Goal: Transaction & Acquisition: Purchase product/service

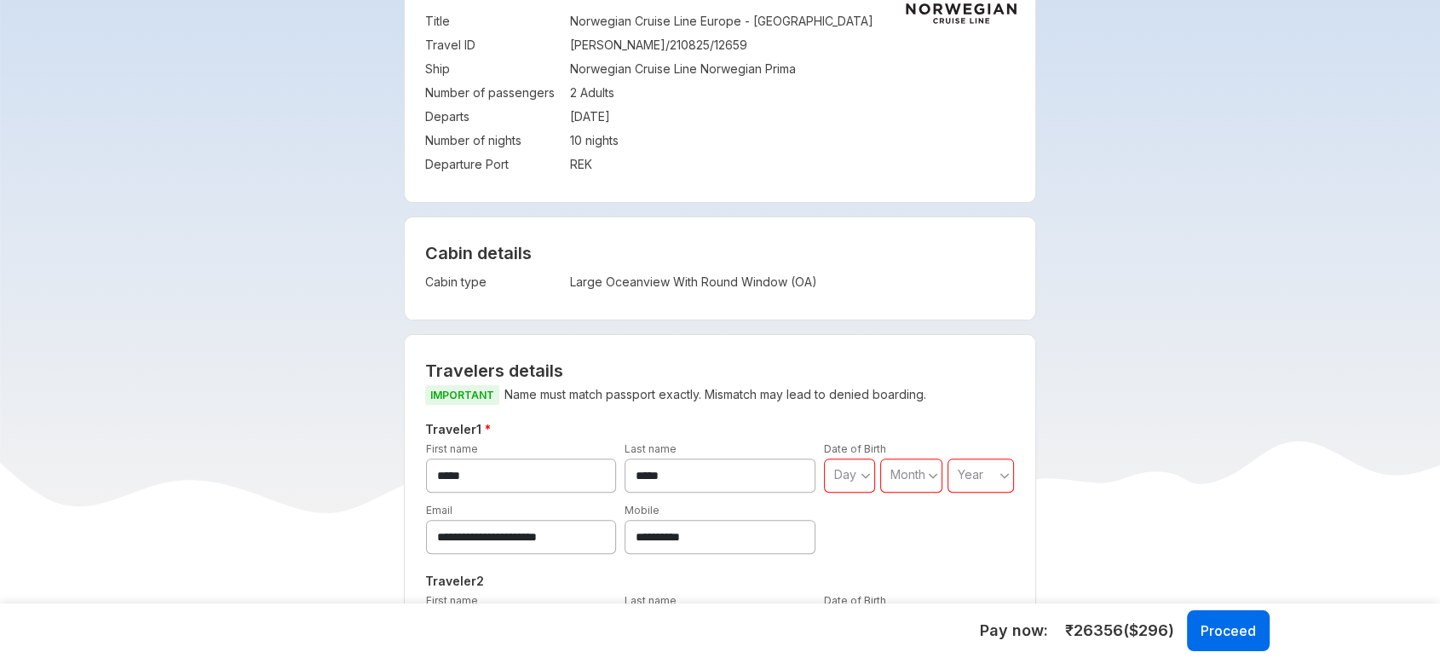
scroll to position [382, 0]
click at [724, 280] on td "Large Oceanview With Round Window (OA)" at bounding box center [727, 283] width 314 height 24
copy div "Large Oceanview With Round Window (OA) Visa charges Visa charges will be added …"
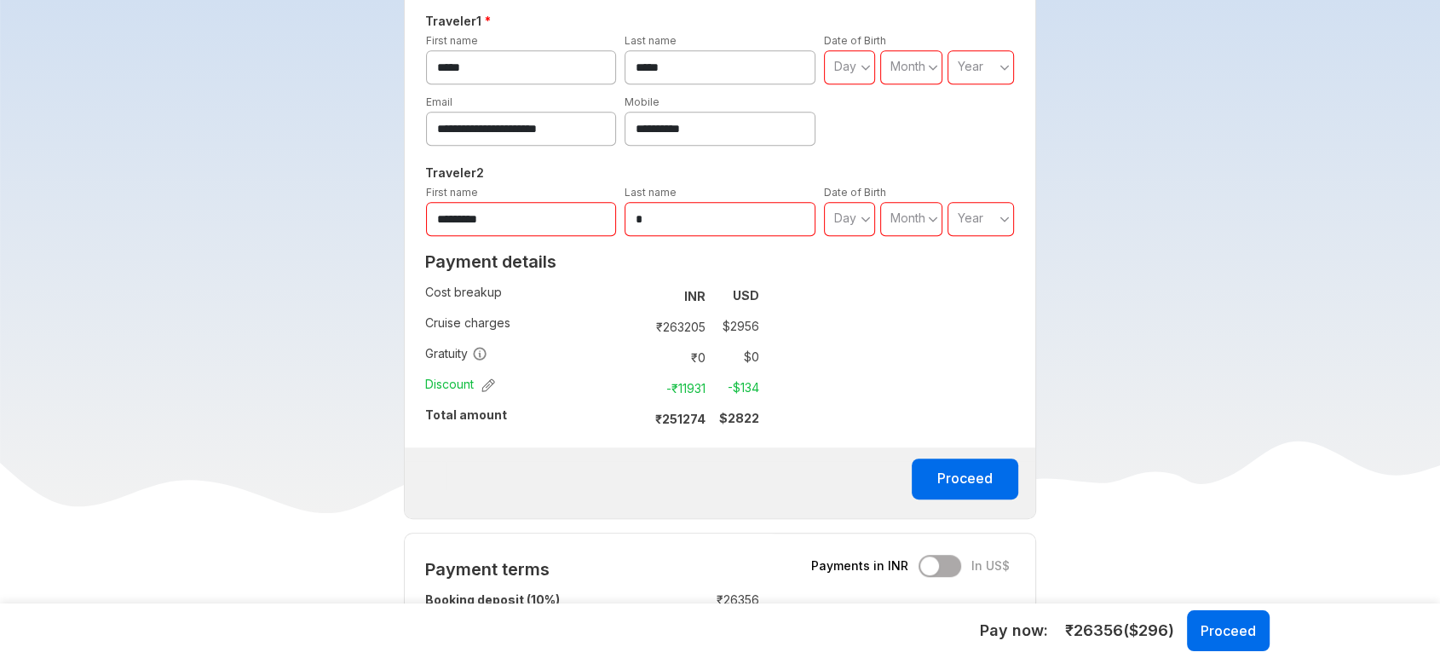
scroll to position [811, 0]
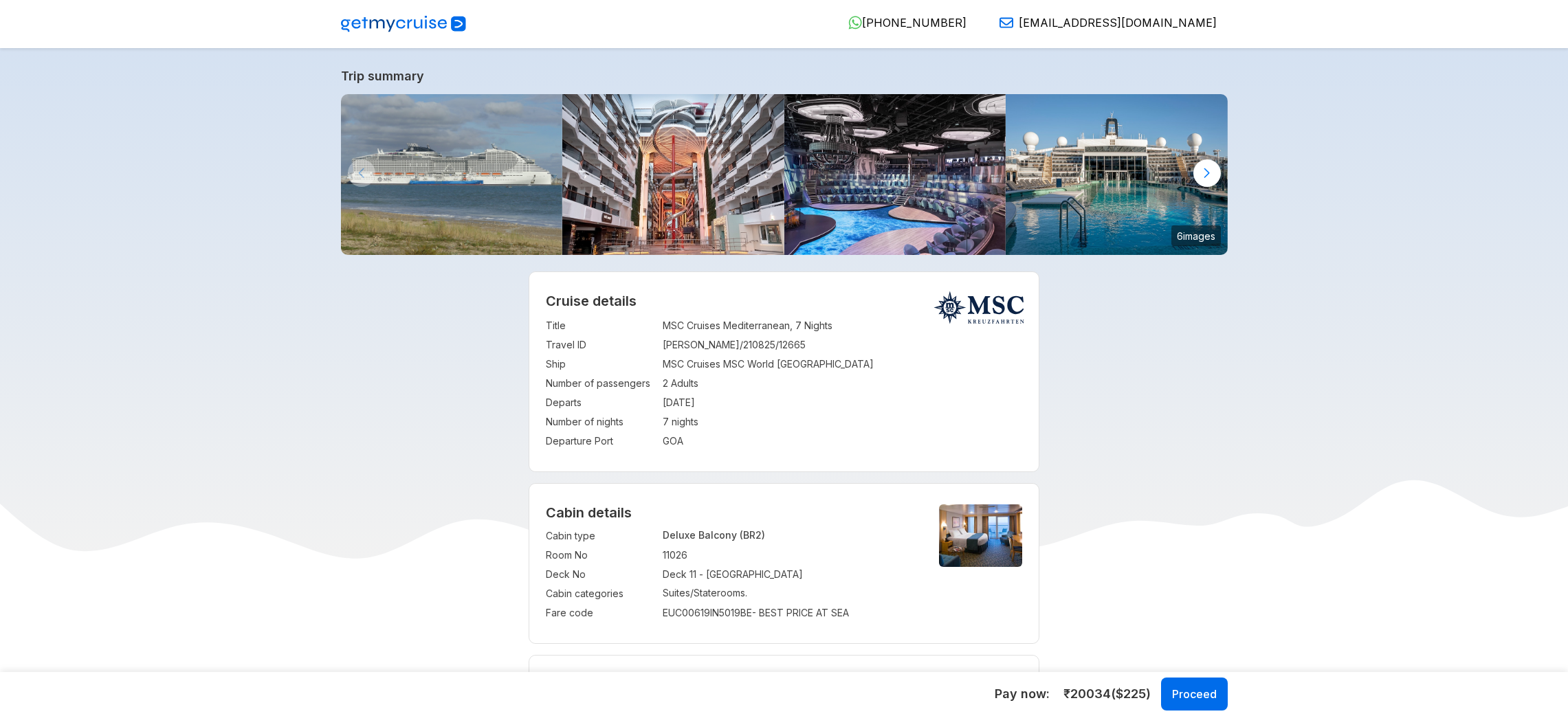
select select "**"
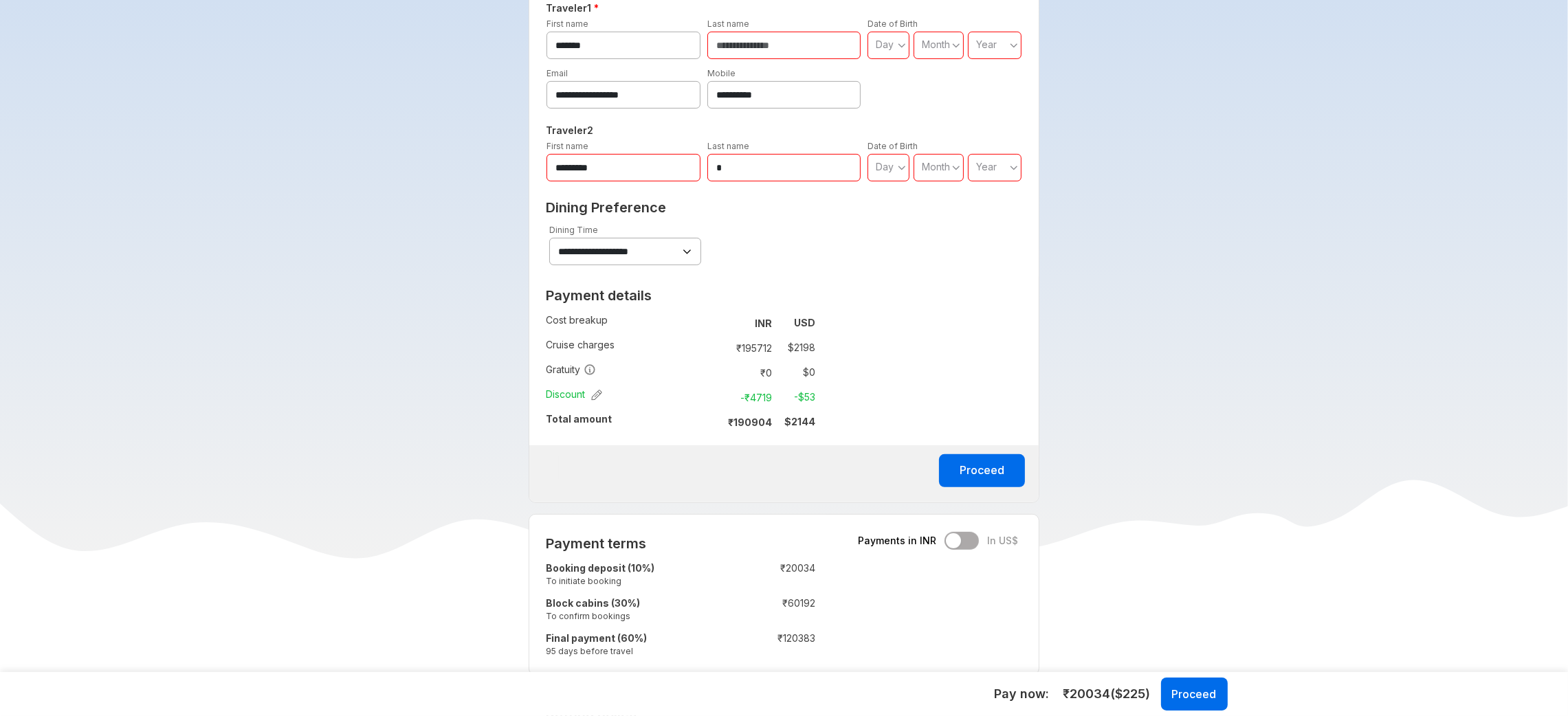
scroll to position [722, 0]
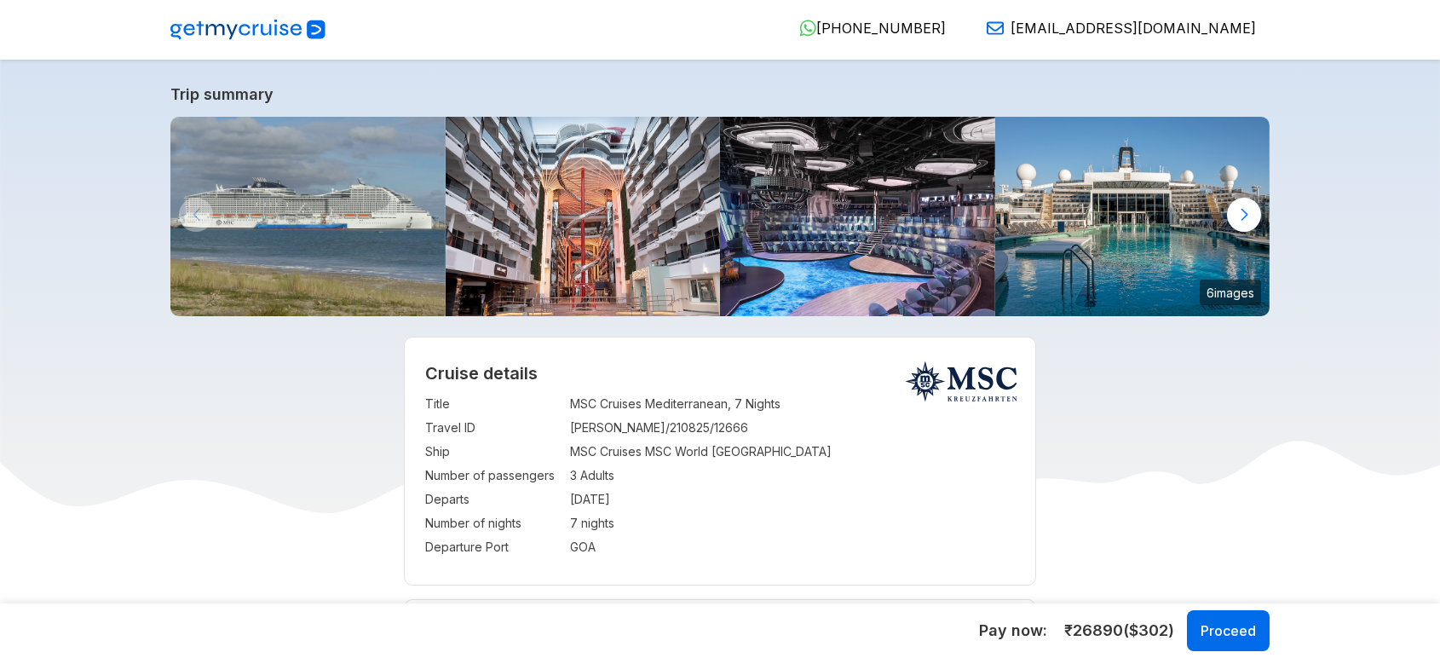
select select "**"
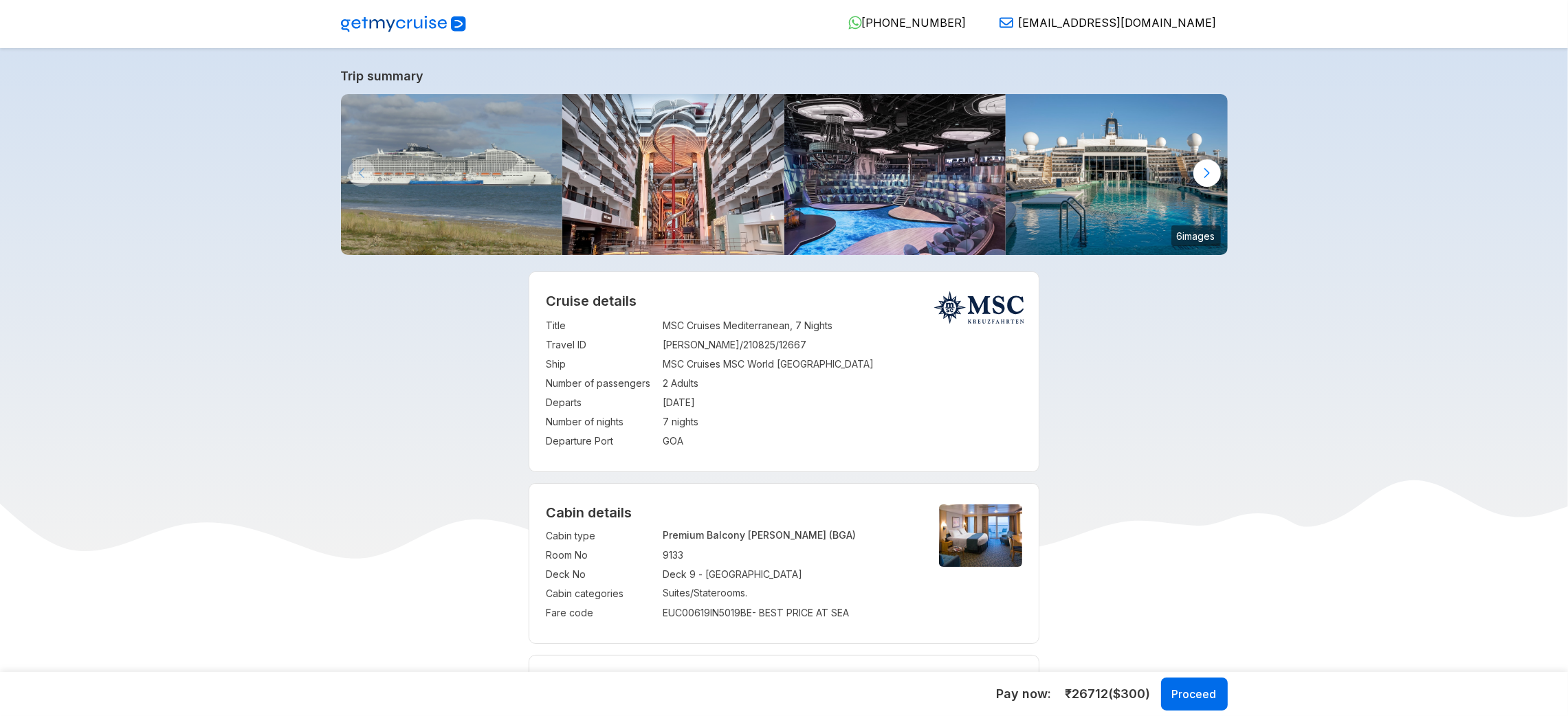
scroll to position [134, 0]
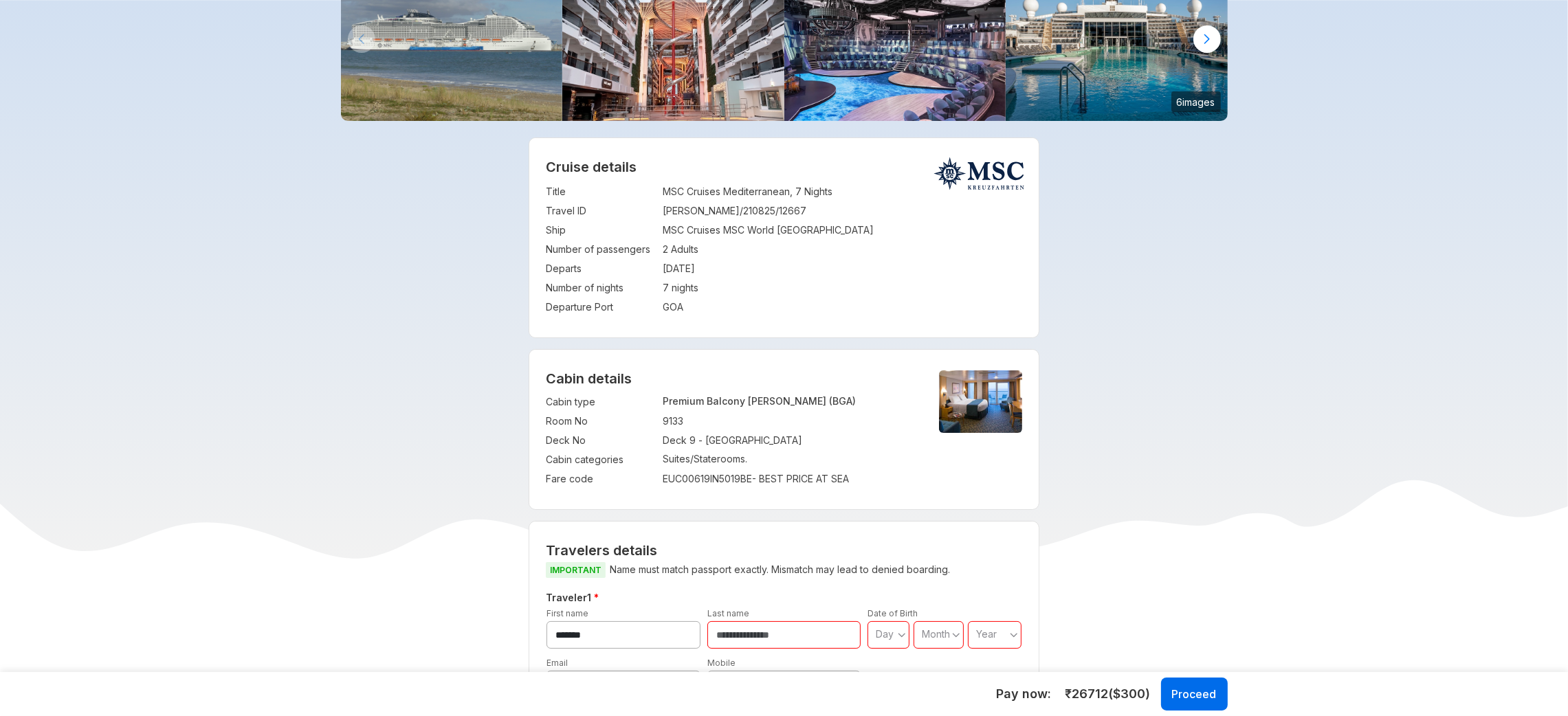
click at [737, 402] on p "Premium Balcony Aurea (BGA)" at bounding box center [789, 401] width 253 height 11
copy p "Premium Balcony Aurea (BGA)"
click at [653, 383] on h4 "Cabin details" at bounding box center [784, 378] width 476 height 16
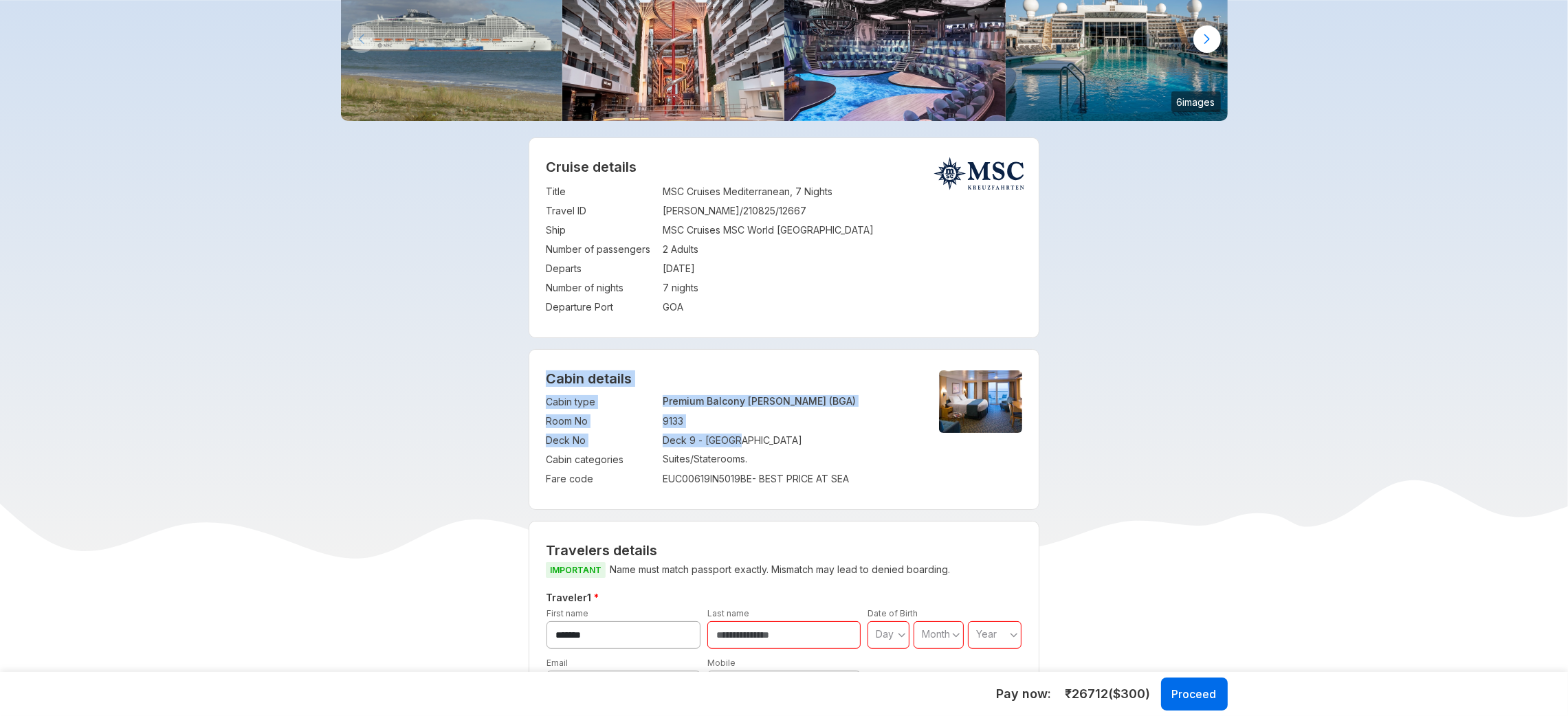
drag, startPoint x: 546, startPoint y: 375, endPoint x: 760, endPoint y: 443, distance: 224.5
click at [760, 443] on div "Cabin details Cabin type : Premium Balcony Aurea (BGA) Room No : 9133 Deck No :…" at bounding box center [783, 430] width 509 height 160
copy div "Cabin details Cabin type : Premium Balcony Aurea (BGA) Room No : 9133 Deck No :…"
click at [1003, 493] on div "Cabin details Cabin type : Premium Balcony Aurea (BGA) Room No : 9133 Deck No :…" at bounding box center [783, 430] width 509 height 160
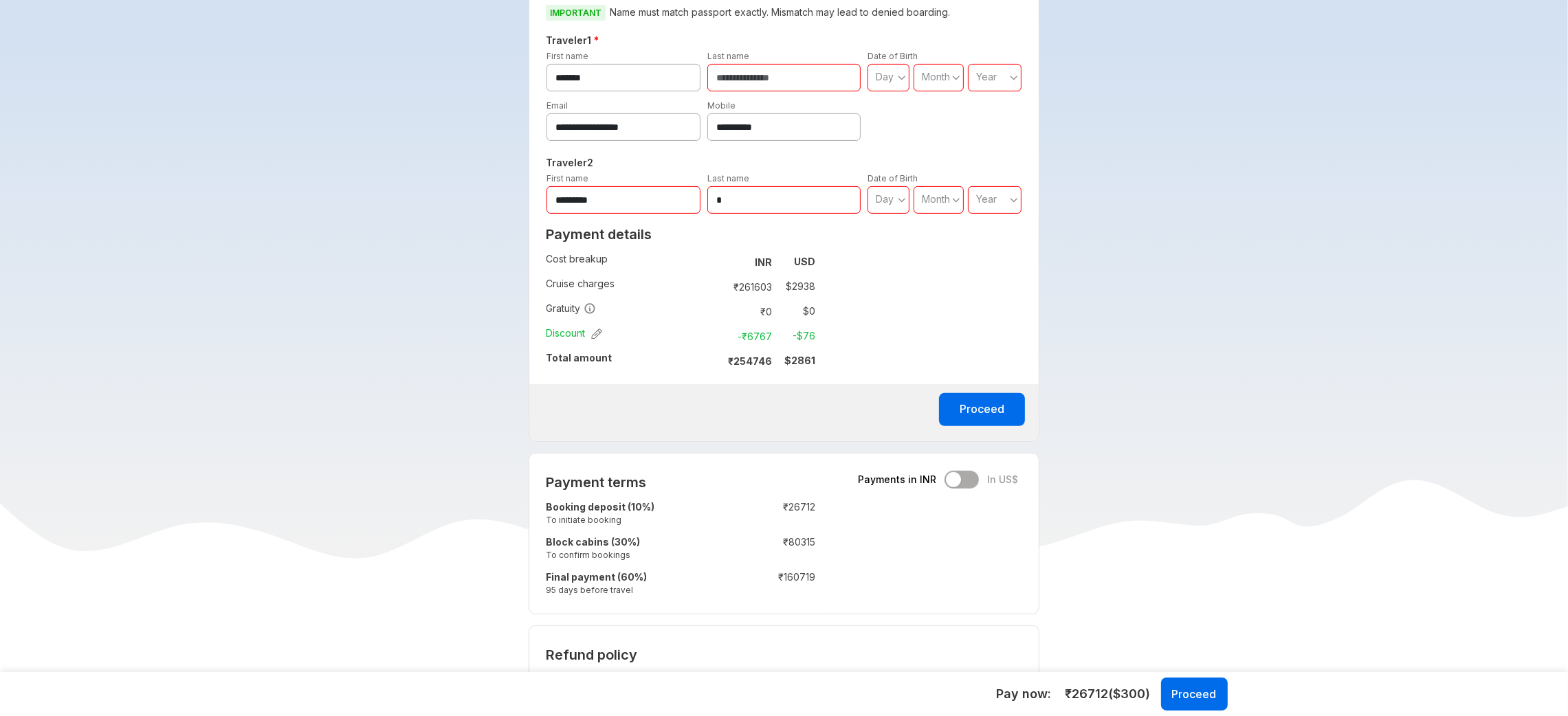
scroll to position [692, 0]
drag, startPoint x: 732, startPoint y: 359, endPoint x: 822, endPoint y: 355, distance: 90.1
click at [822, 355] on div "Payment details Cost breakup : INR USD Cruise charges : ₹ 261603 $ 2938 Gratuit…" at bounding box center [680, 302] width 302 height 164
copy tbody "Cost breakup : INR USD Cruise charges : ₹ 261603 $ 2938 Gratuity : ₹ 0 $ 0 Disc…"
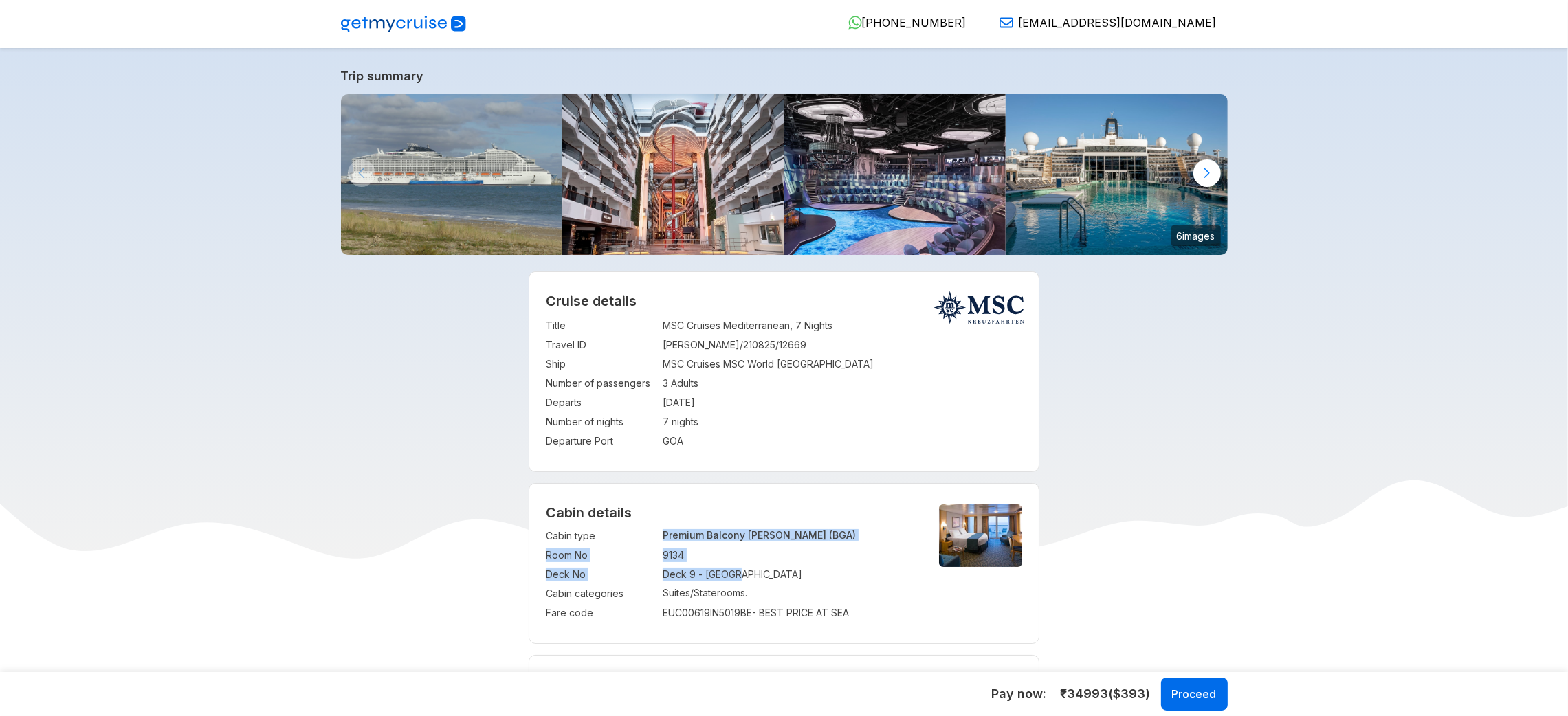
drag, startPoint x: 662, startPoint y: 535, endPoint x: 752, endPoint y: 568, distance: 95.9
click at [752, 568] on tbody "Cabin type : Premium Balcony [PERSON_NAME] (BGA) Room No : 9134 Deck No : Deck …" at bounding box center [731, 574] width 369 height 96
copy tbody "Premium Balcony [PERSON_NAME] (BGA) Room No : 9134 Deck No : Deck 9 - [GEOGRAPH…"
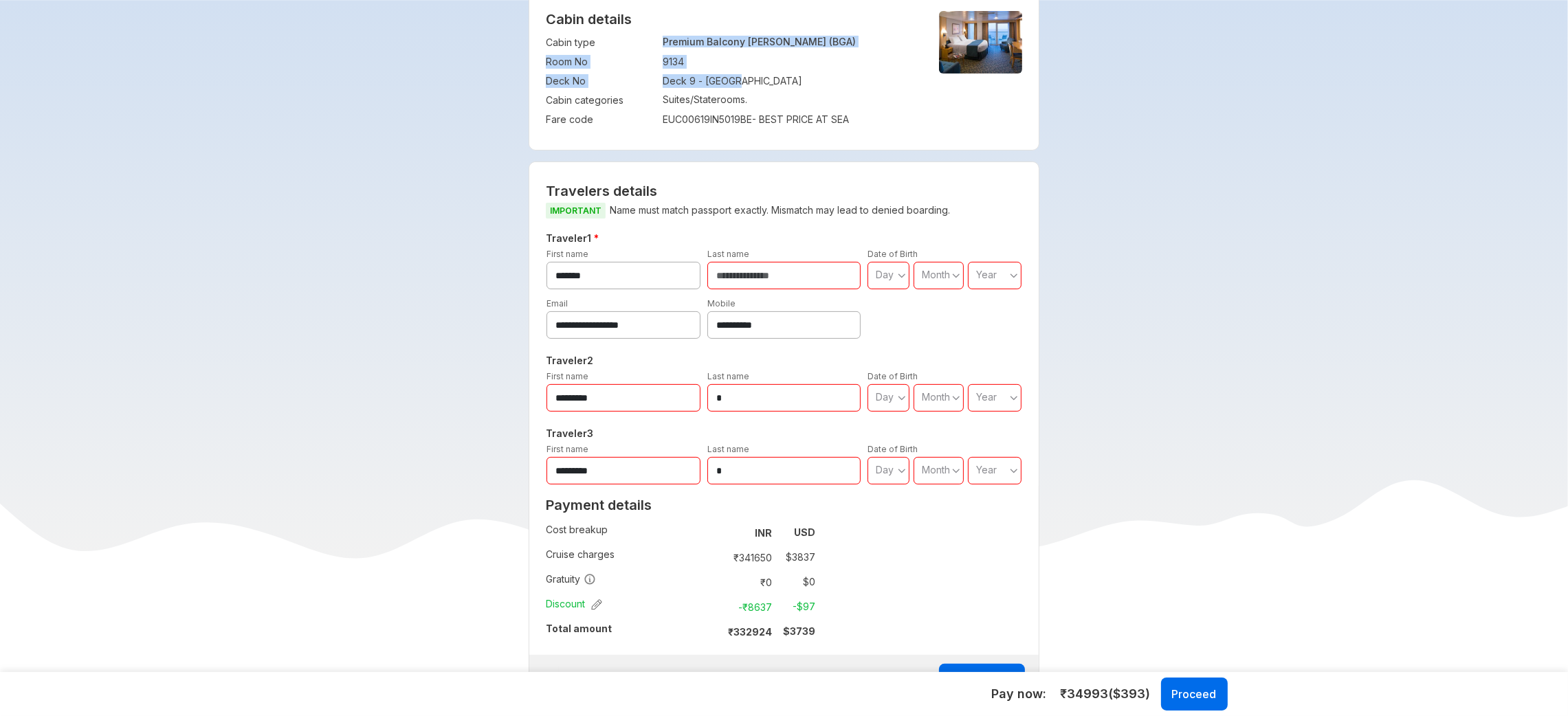
scroll to position [653, 0]
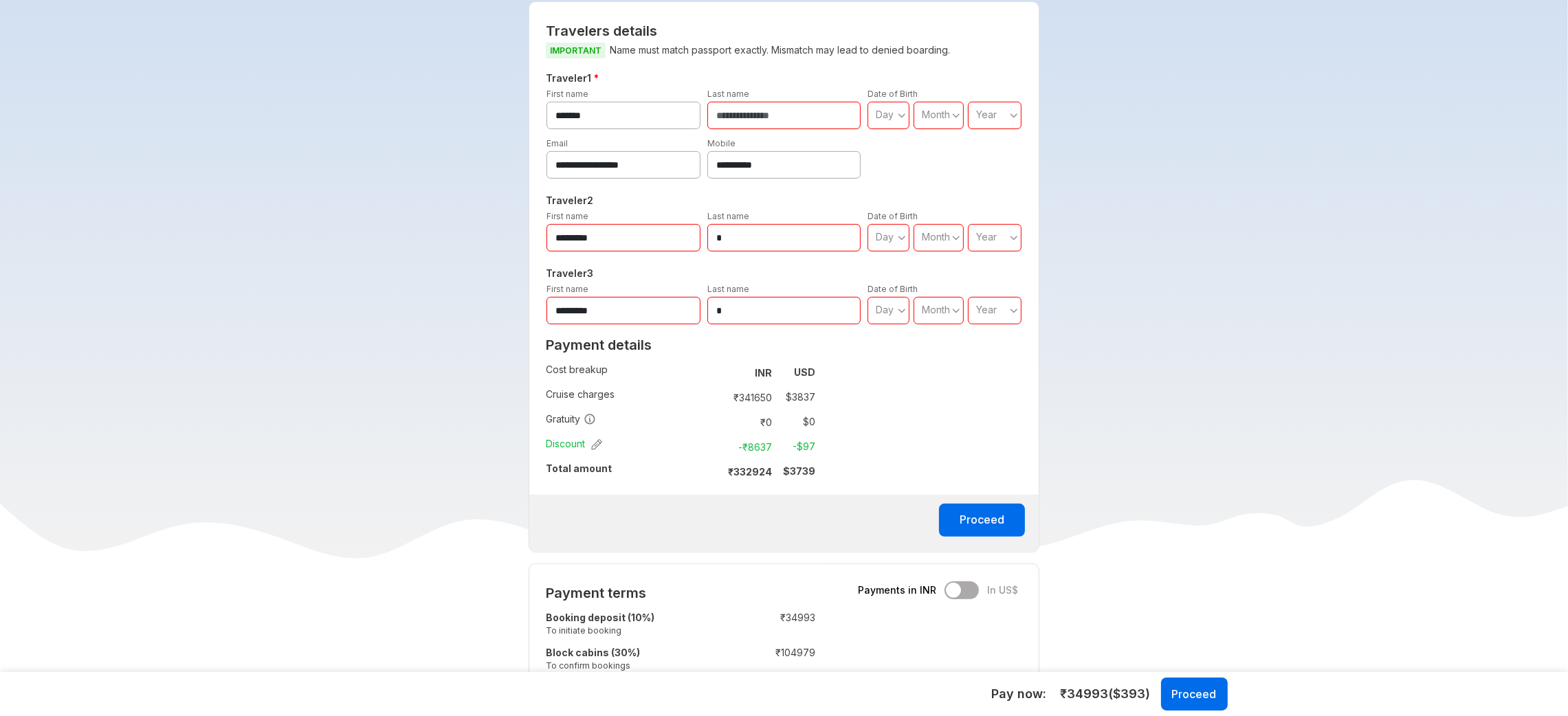
click at [772, 468] on strong "₹ 332924" at bounding box center [749, 472] width 44 height 11
click at [797, 468] on strong "$ 3739" at bounding box center [799, 471] width 32 height 11
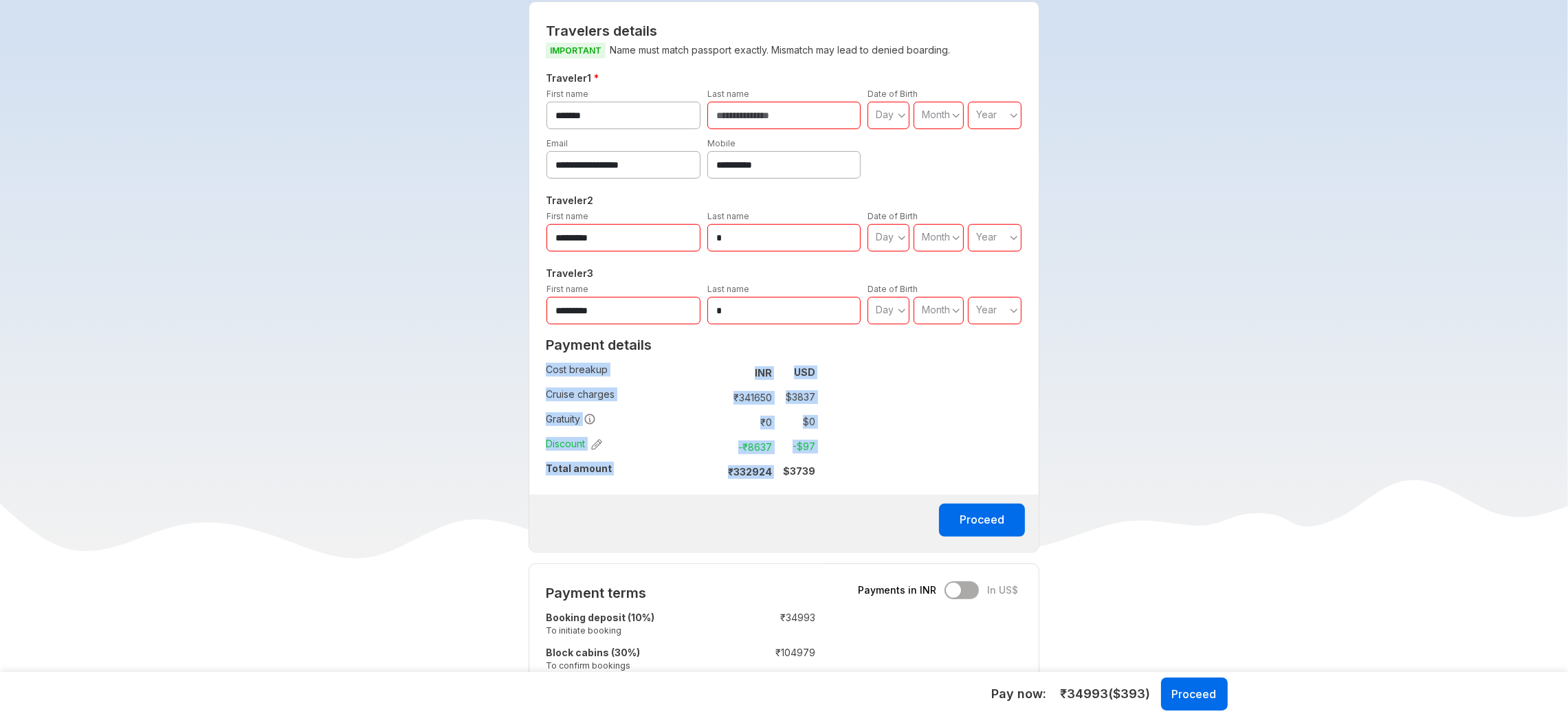
click at [797, 468] on strong "$ 3739" at bounding box center [799, 471] width 32 height 11
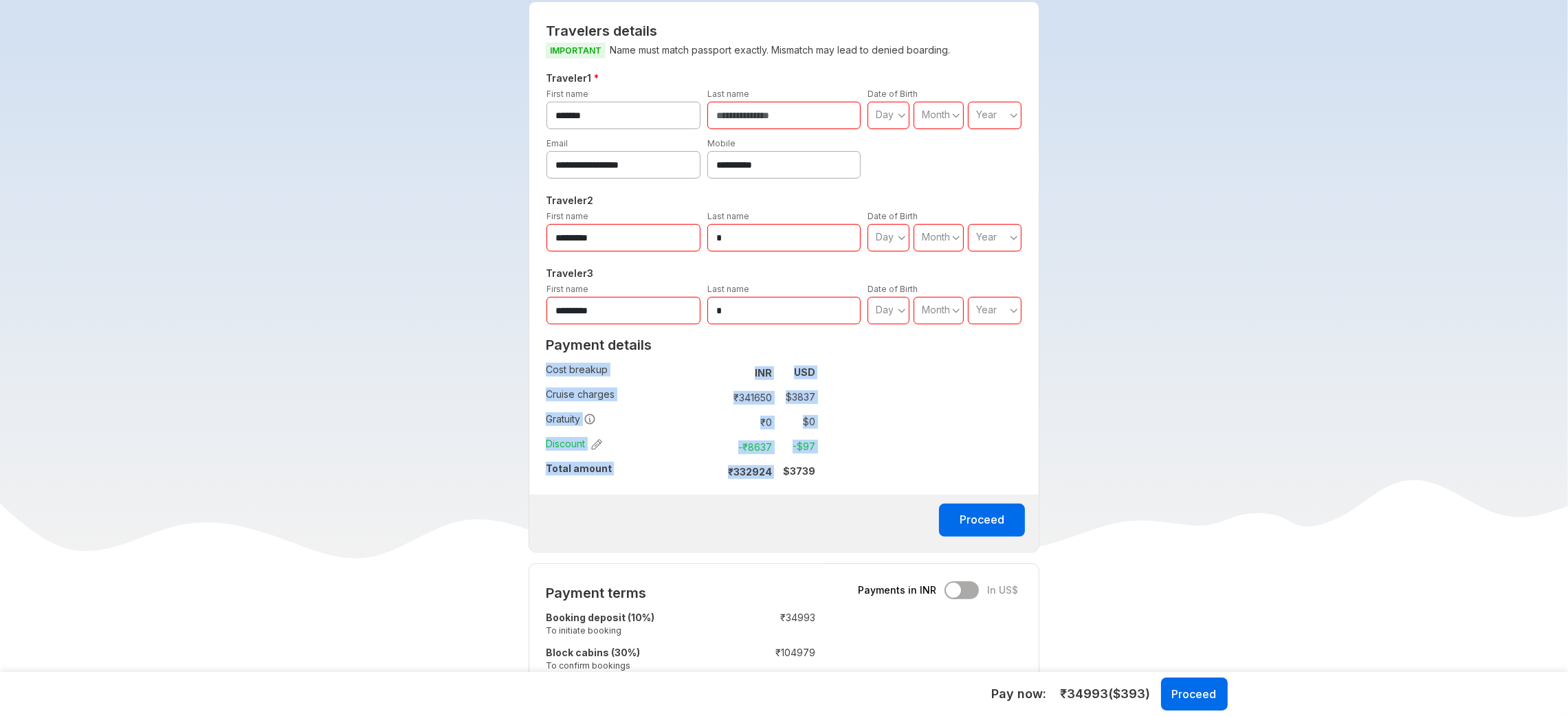
click at [797, 468] on strong "$ 3739" at bounding box center [799, 471] width 32 height 11
drag, startPoint x: 727, startPoint y: 466, endPoint x: 835, endPoint y: 470, distance: 108.1
click at [835, 470] on div "**********" at bounding box center [783, 277] width 511 height 551
copy tbody "Cost breakup : INR USD Cruise charges : ₹ 341650 $ 3837 Gratuity : ₹ 0 $ 0 Disc…"
